Goal: Transaction & Acquisition: Purchase product/service

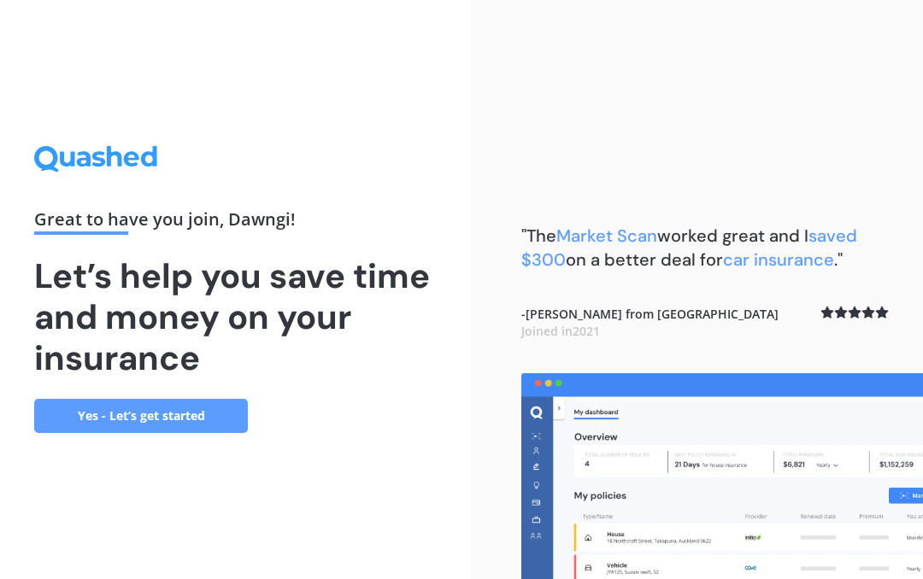
click at [152, 419] on link "Yes - Let’s get started" at bounding box center [141, 416] width 214 height 34
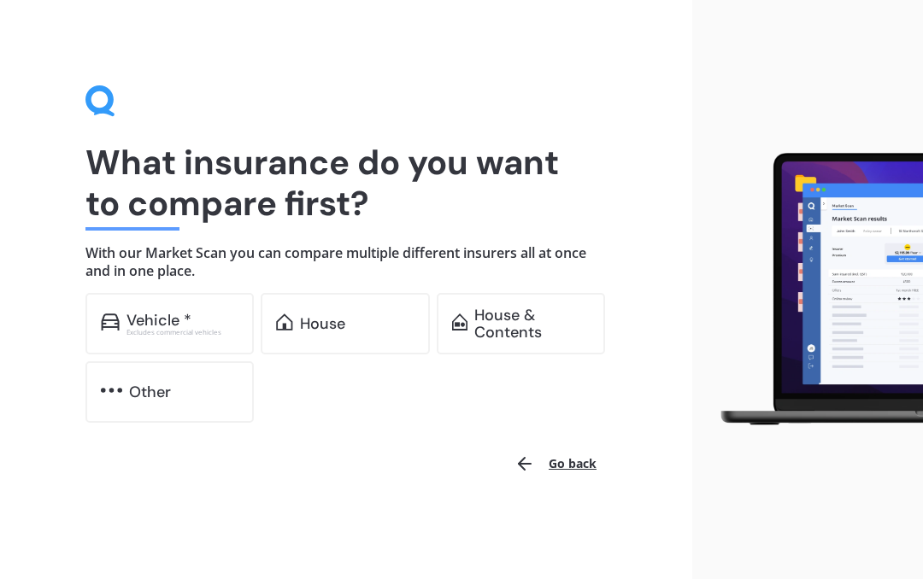
click at [355, 323] on div "House" at bounding box center [357, 323] width 114 height 17
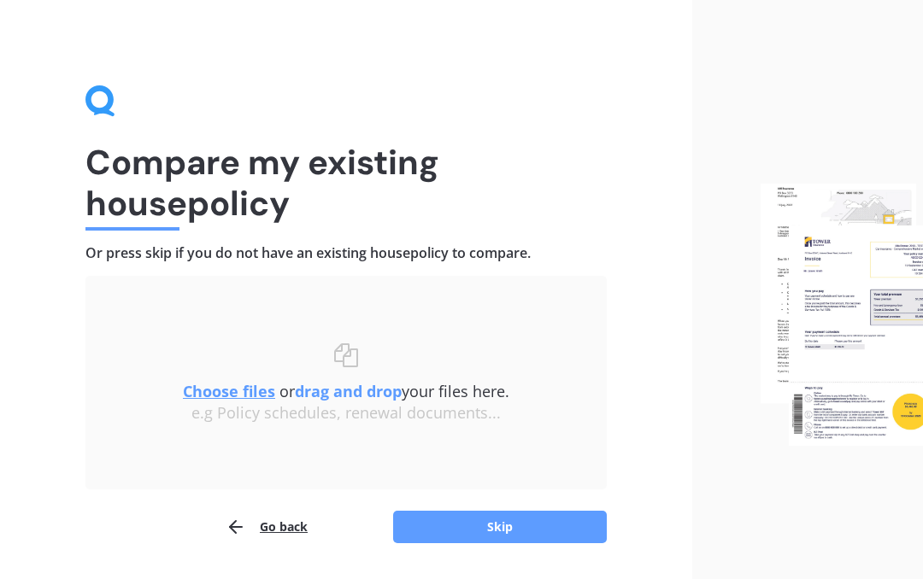
click at [554, 521] on button "Skip" at bounding box center [500, 527] width 214 height 32
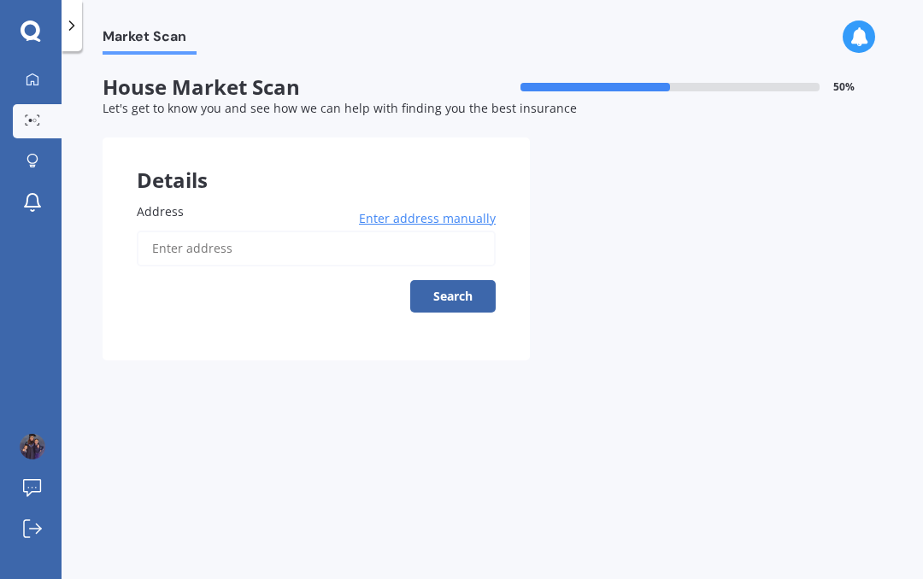
click at [402, 233] on input "Address" at bounding box center [316, 249] width 359 height 36
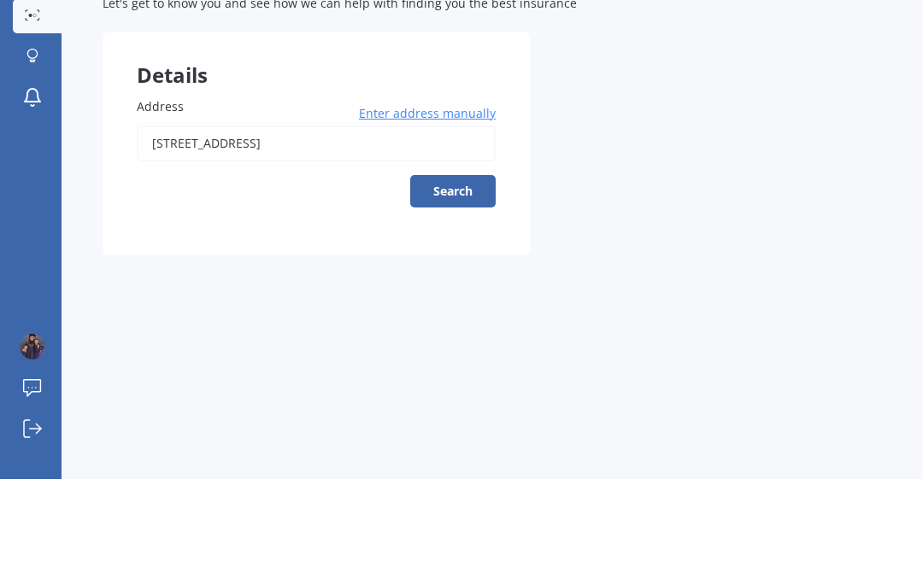
type input "[STREET_ADDRESS]"
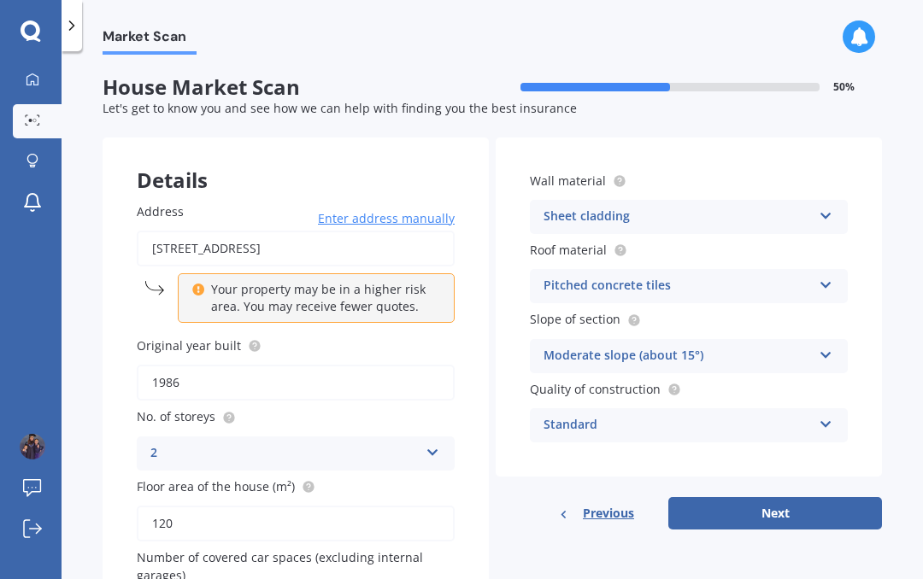
click at [815, 502] on button "Next" at bounding box center [775, 513] width 214 height 32
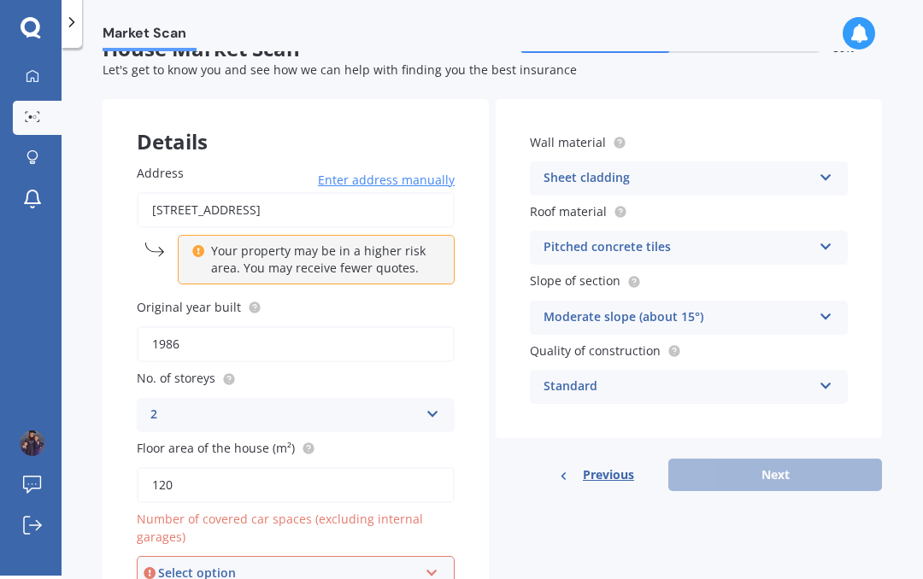
scroll to position [62, 0]
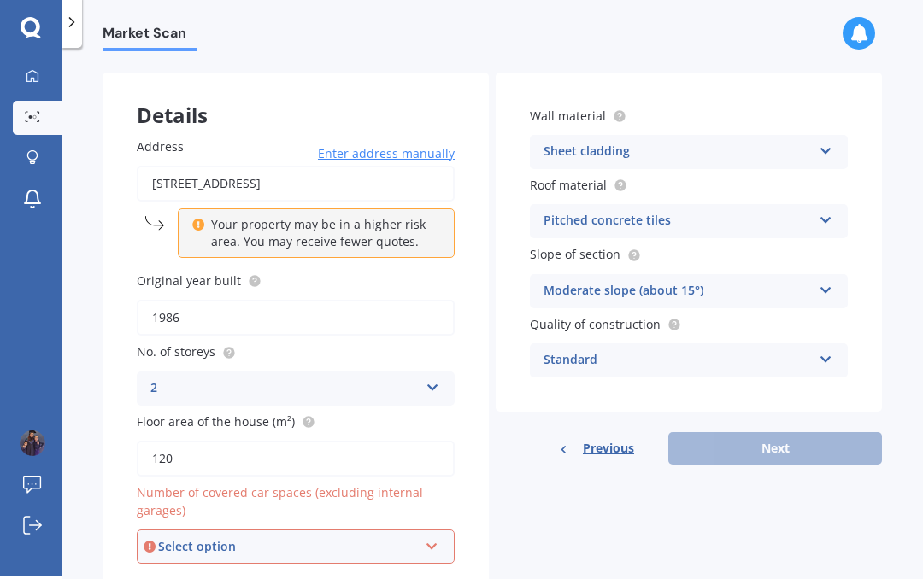
click at [431, 537] on icon at bounding box center [432, 543] width 15 height 12
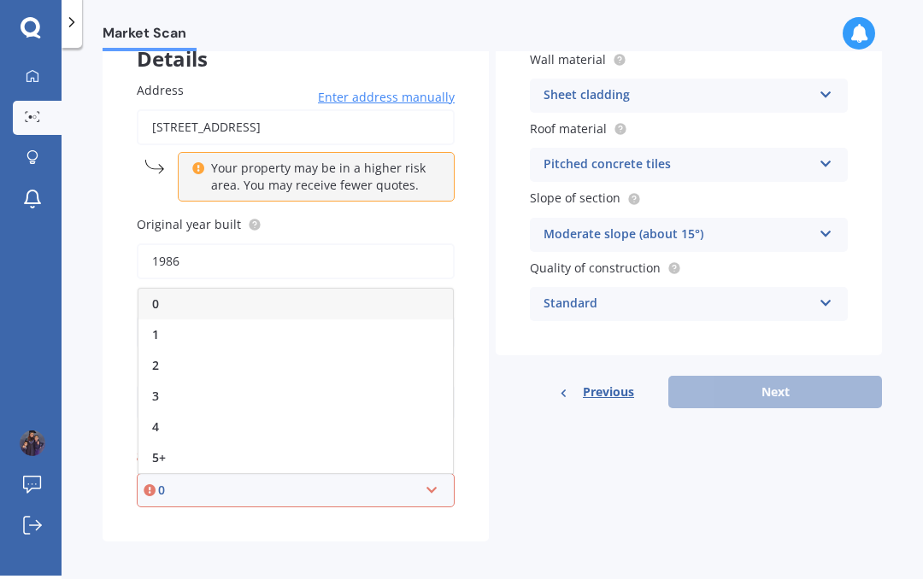
scroll to position [117, 0]
click at [340, 169] on p "Your property may be in a higher risk area. You may receive fewer quotes." at bounding box center [322, 178] width 222 height 34
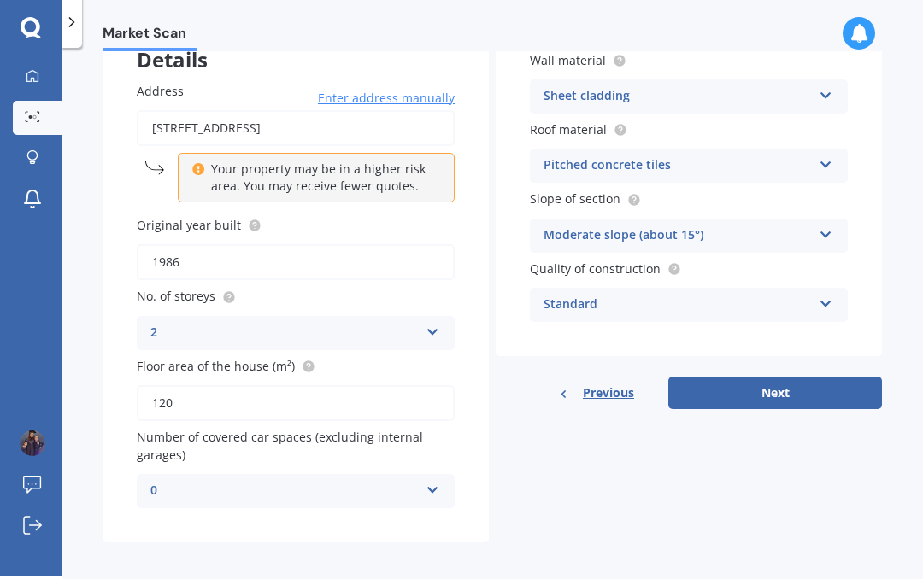
click at [437, 325] on icon at bounding box center [432, 329] width 15 height 12
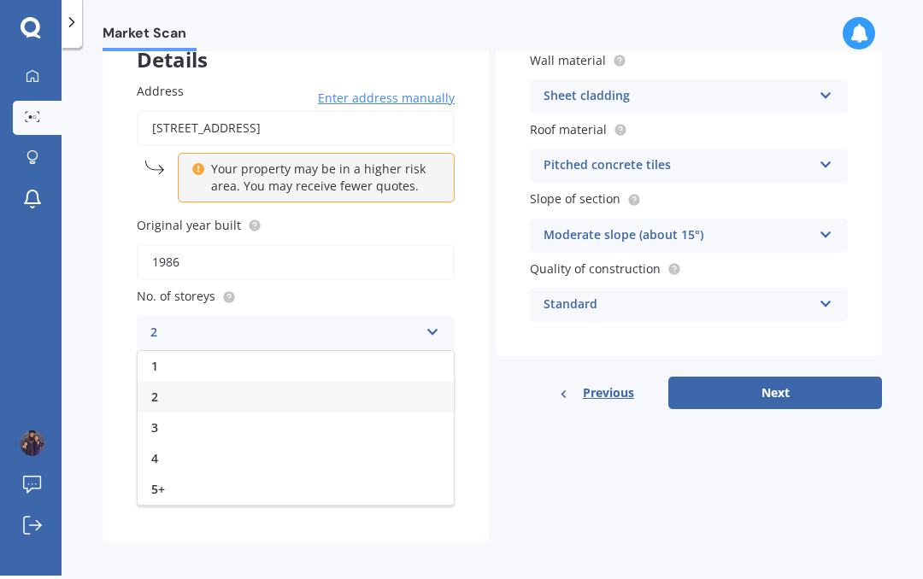
click at [250, 362] on div "1" at bounding box center [296, 366] width 316 height 31
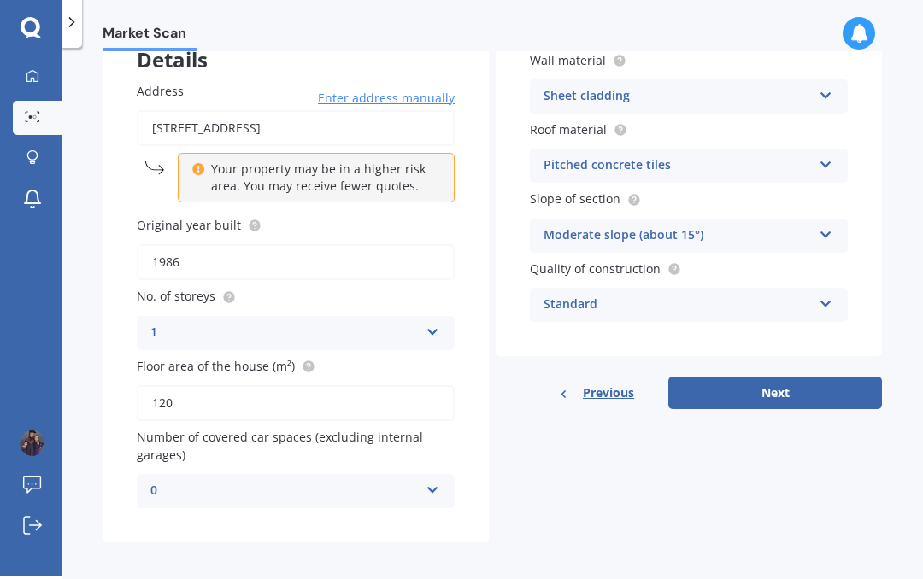
click at [753, 379] on button "Next" at bounding box center [775, 393] width 214 height 32
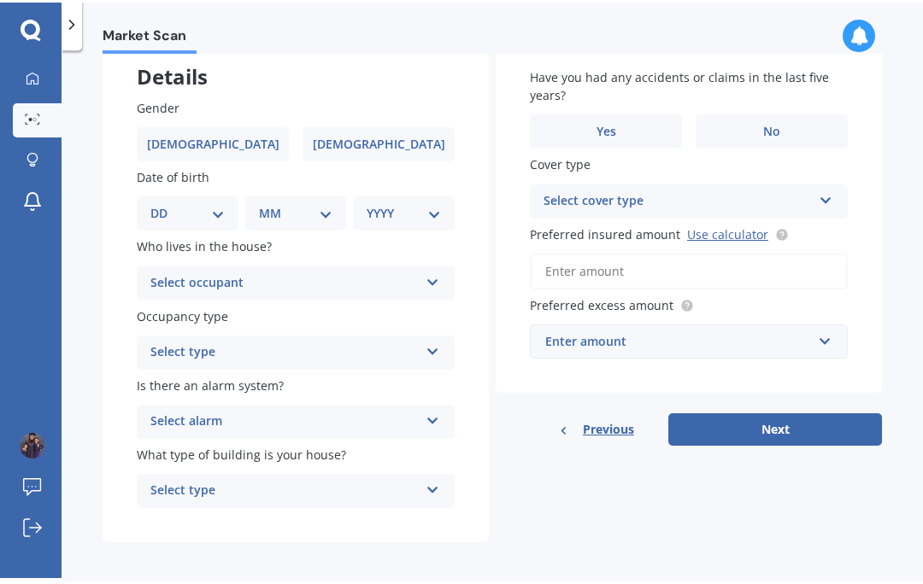
scroll to position [102, 0]
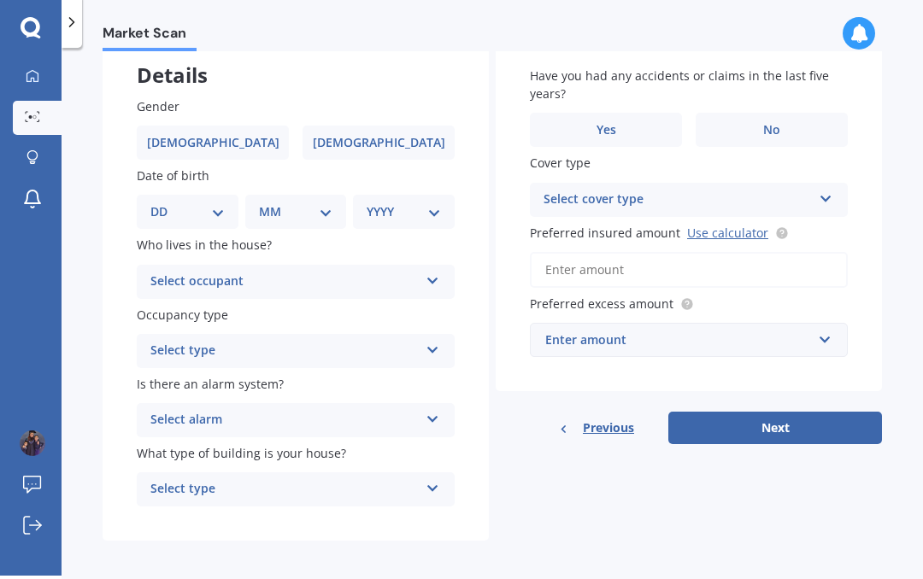
click at [815, 424] on button "Next" at bounding box center [775, 428] width 214 height 32
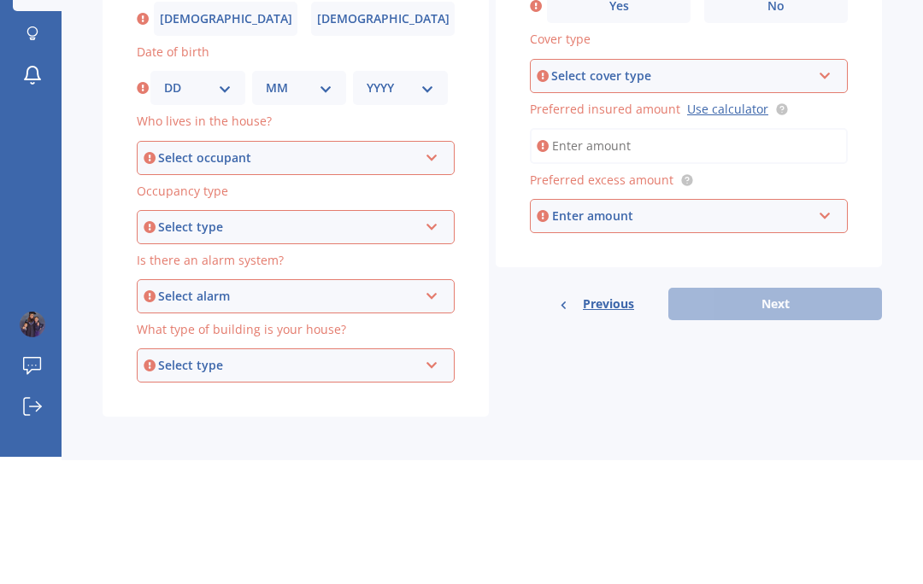
scroll to position [97, 0]
